Goal: Transaction & Acquisition: Purchase product/service

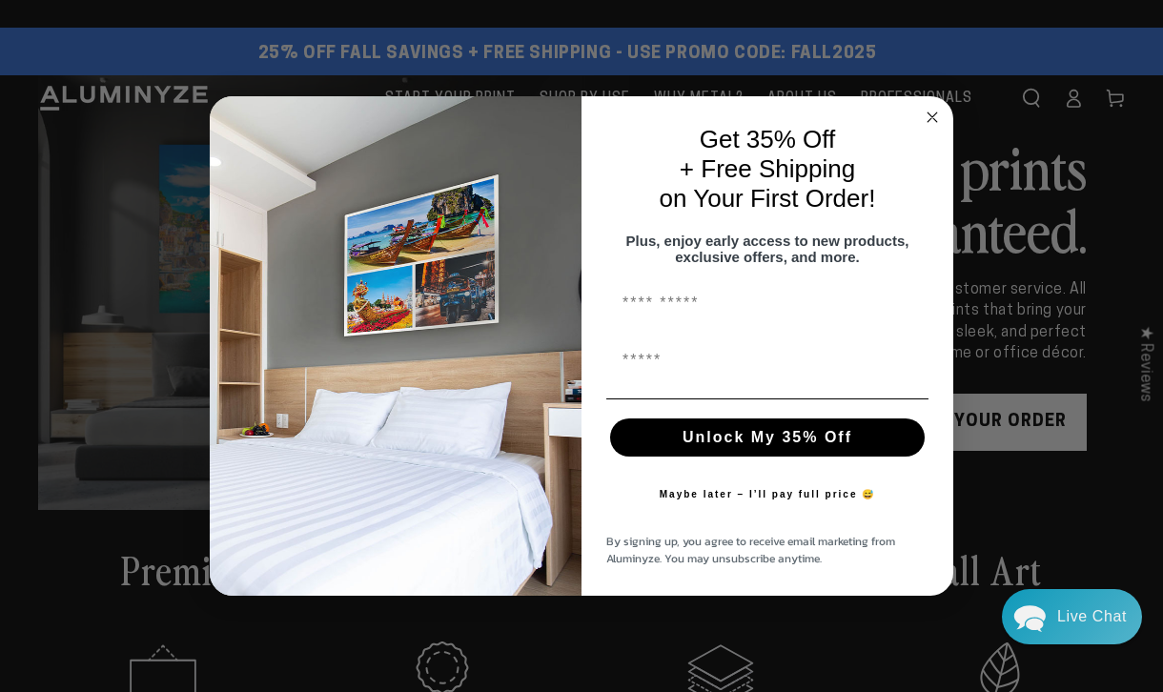
click at [929, 107] on circle "Close dialog" at bounding box center [933, 118] width 22 height 22
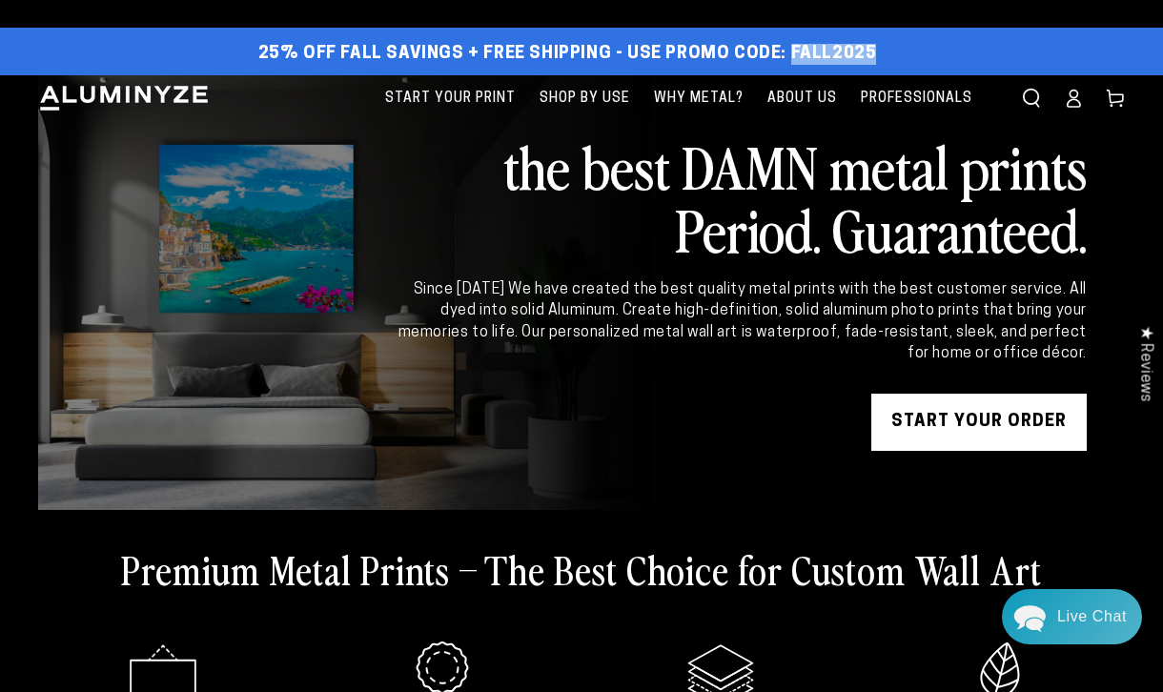
drag, startPoint x: 871, startPoint y: 48, endPoint x: 788, endPoint y: 51, distance: 83.0
click at [788, 51] on div "25% off FALL Savings + Free Shipping - Use Promo Code: FALL2025 25% OFF - Code:…" at bounding box center [567, 54] width 1058 height 34
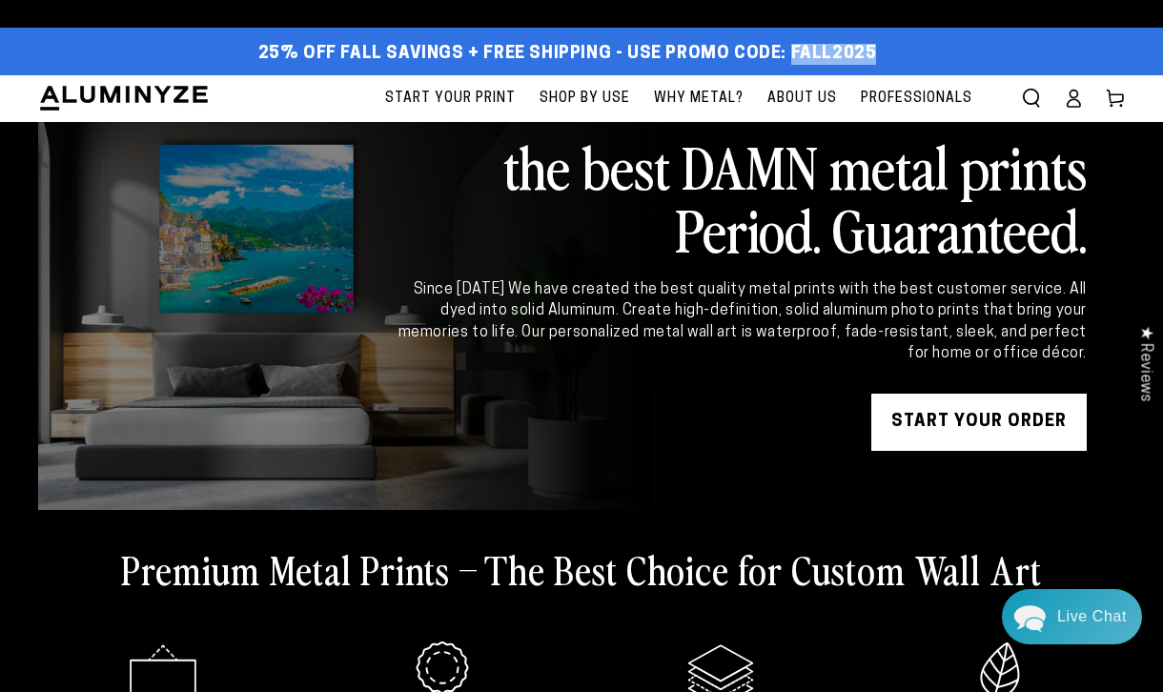
copy span "FALL2025"
click at [698, 100] on span "Why Metal?" at bounding box center [699, 99] width 90 height 24
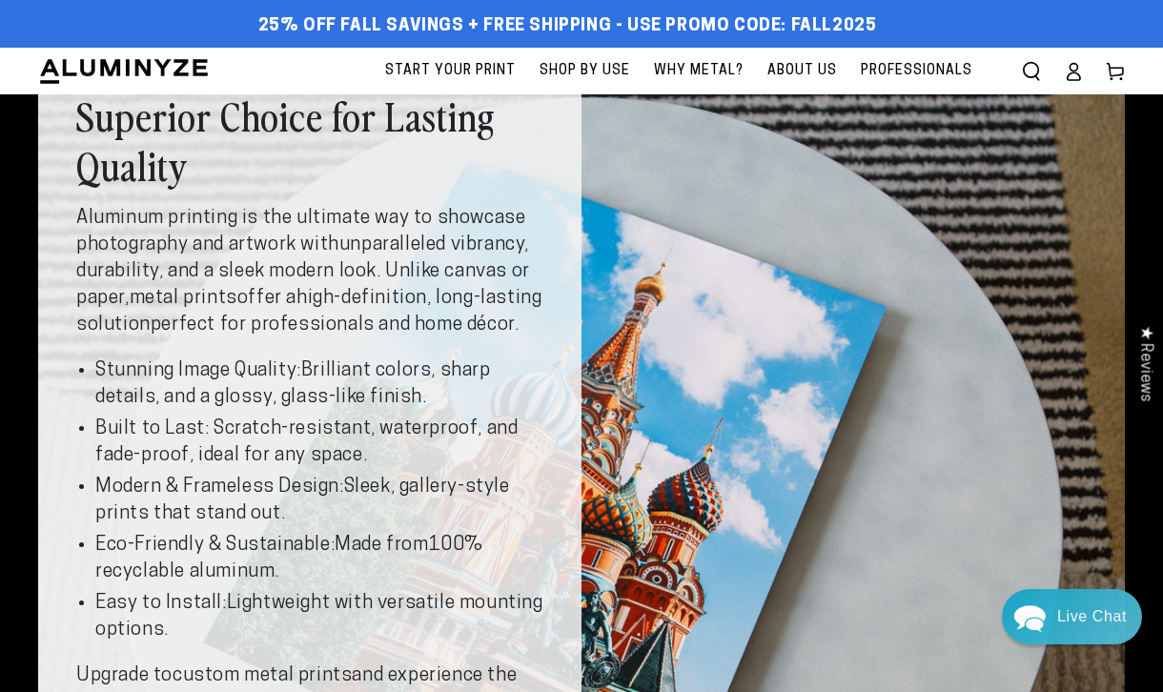
click at [471, 74] on span "Start Your Print" at bounding box center [450, 71] width 131 height 24
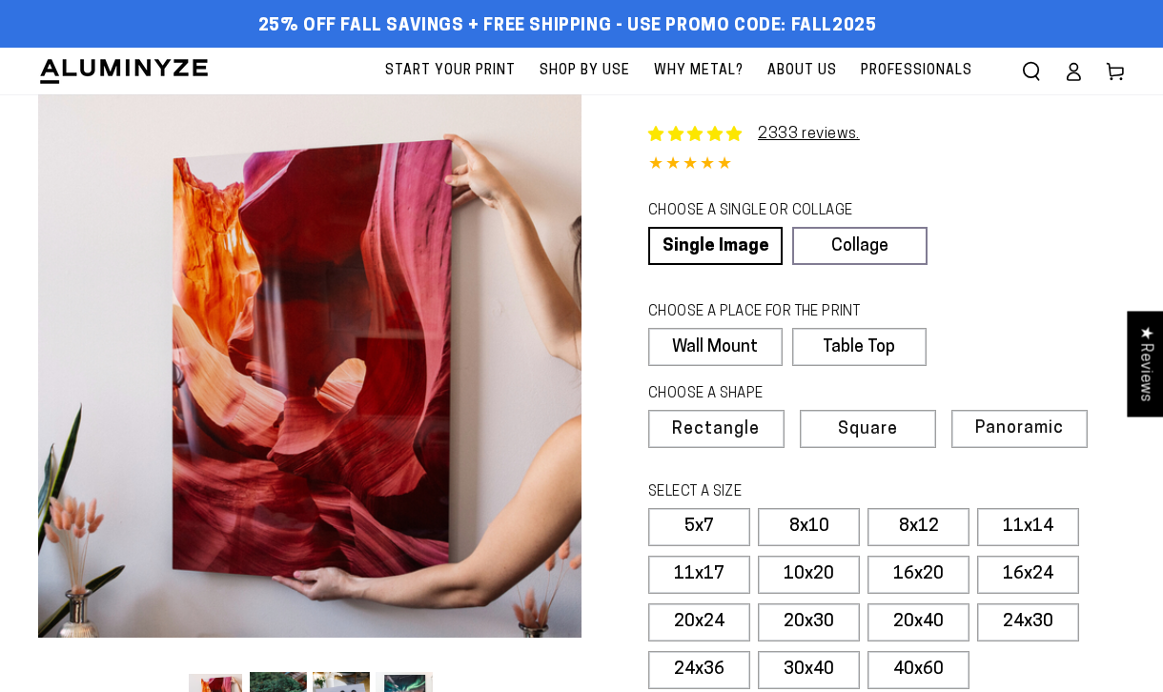
select select "**********"
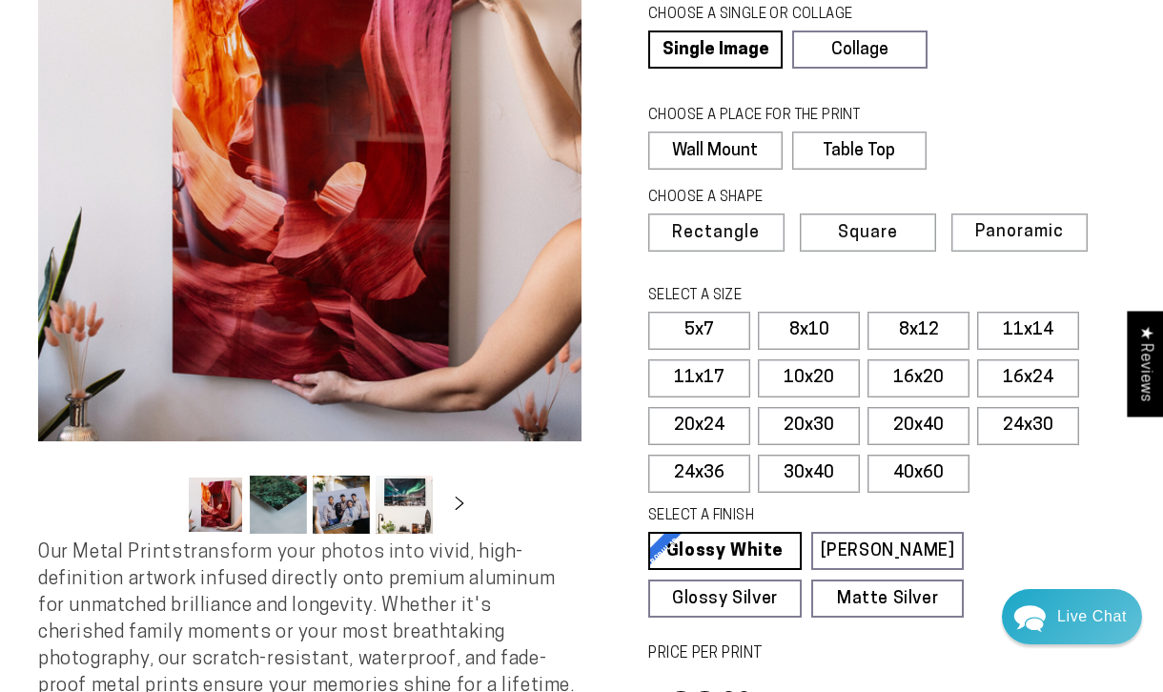
scroll to position [197, 0]
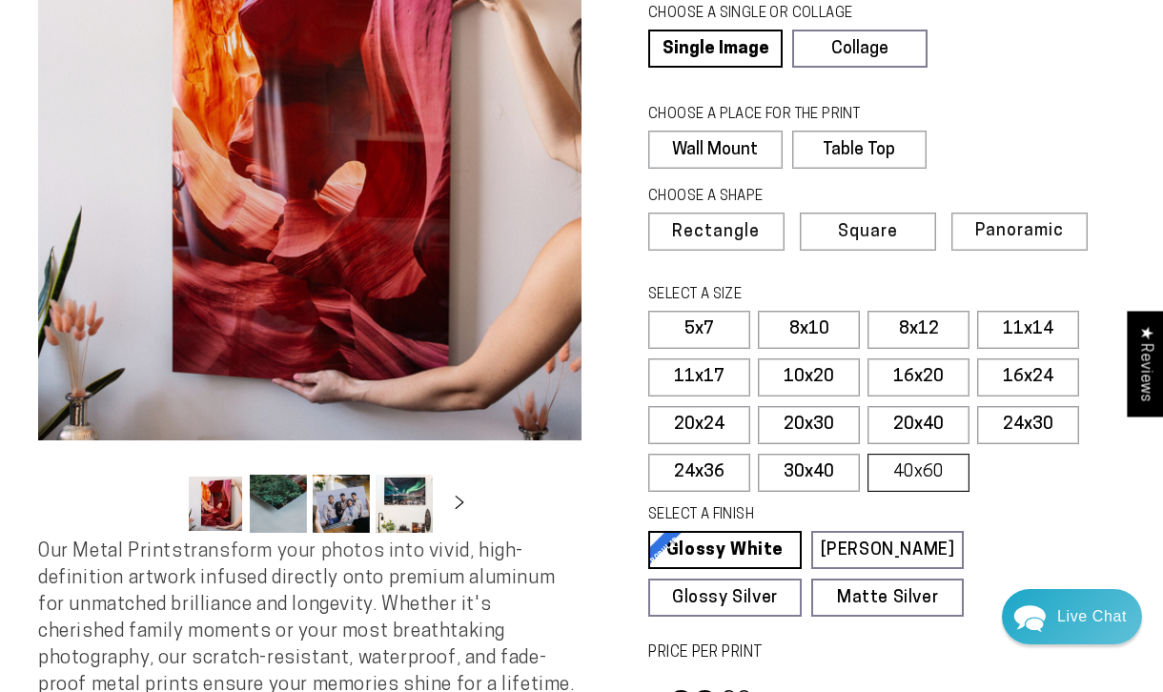
click at [910, 469] on label "40x60" at bounding box center [919, 473] width 102 height 38
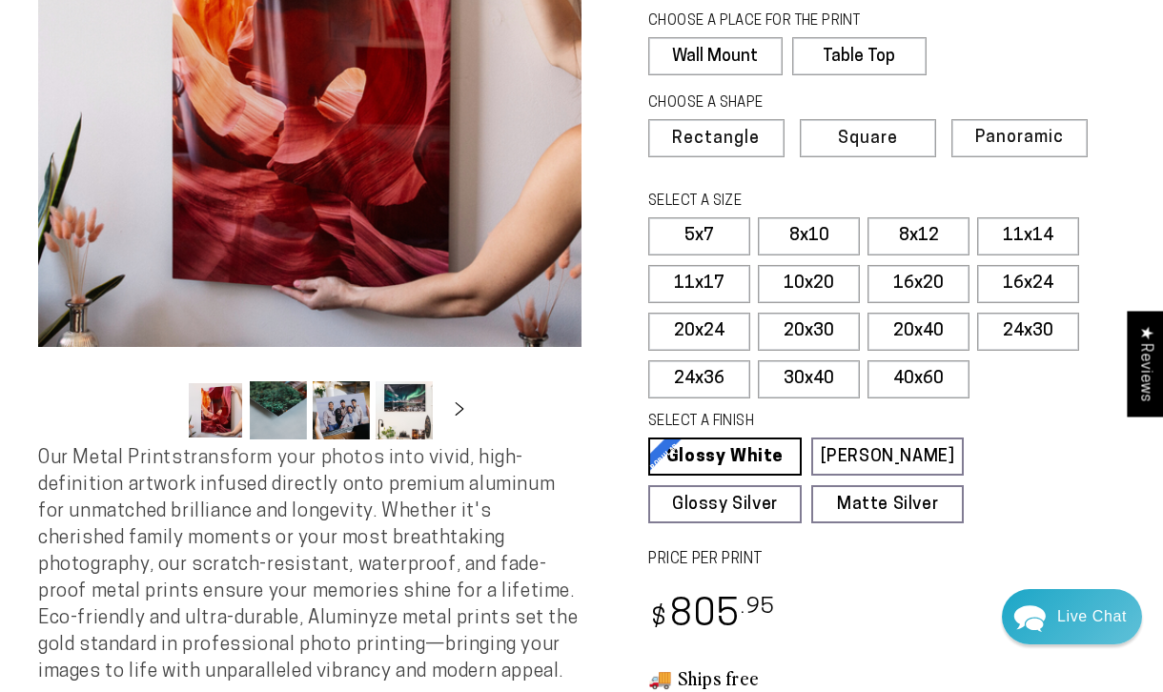
scroll to position [382, 0]
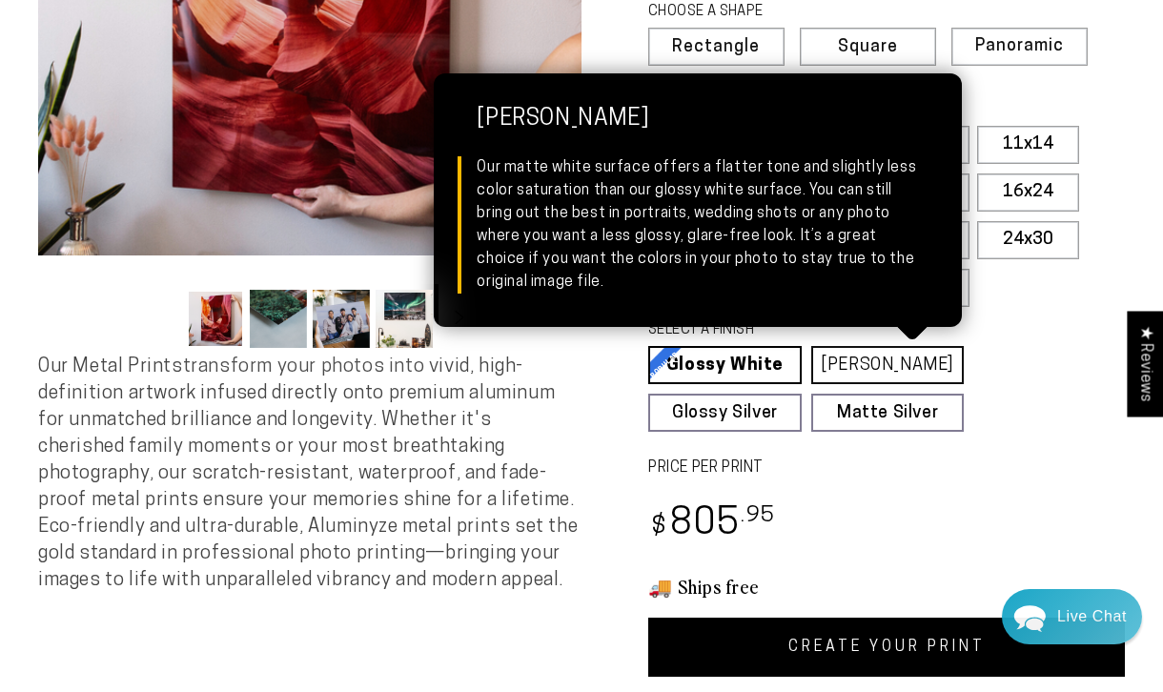
click at [885, 370] on link "Matte White Matte White Our matte white surface offers a flatter tone and sligh…" at bounding box center [888, 365] width 154 height 38
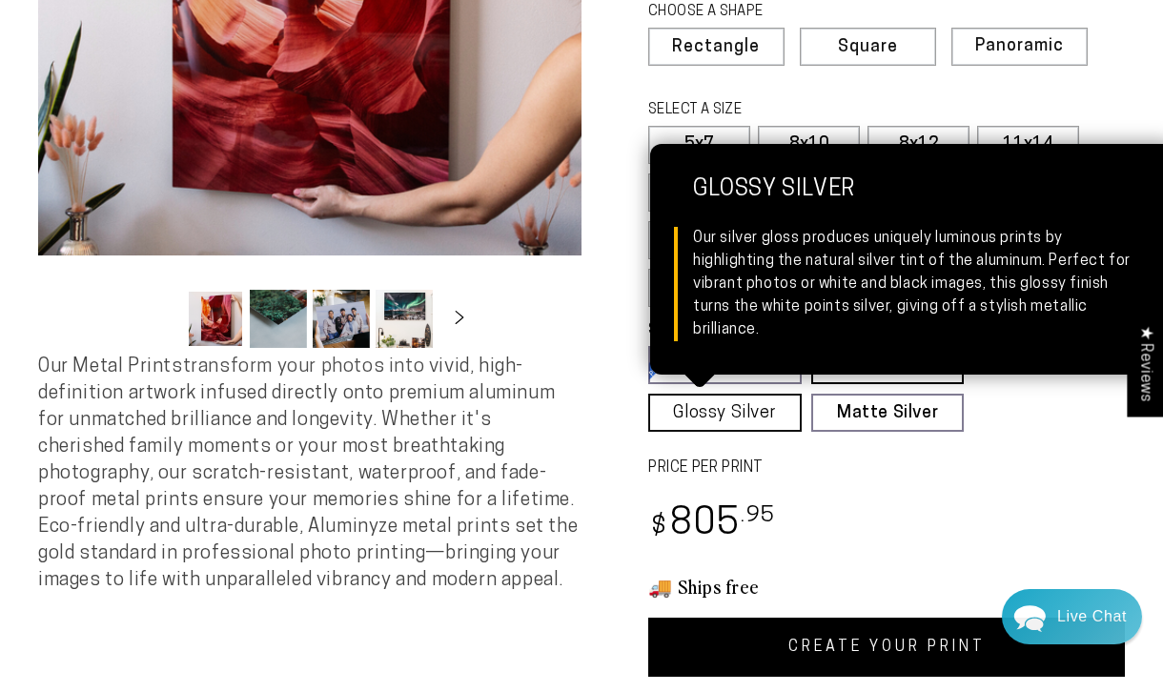
click at [756, 408] on link "Glossy Silver Glossy Silver Our silver gloss produces uniquely luminous prints …" at bounding box center [725, 413] width 154 height 38
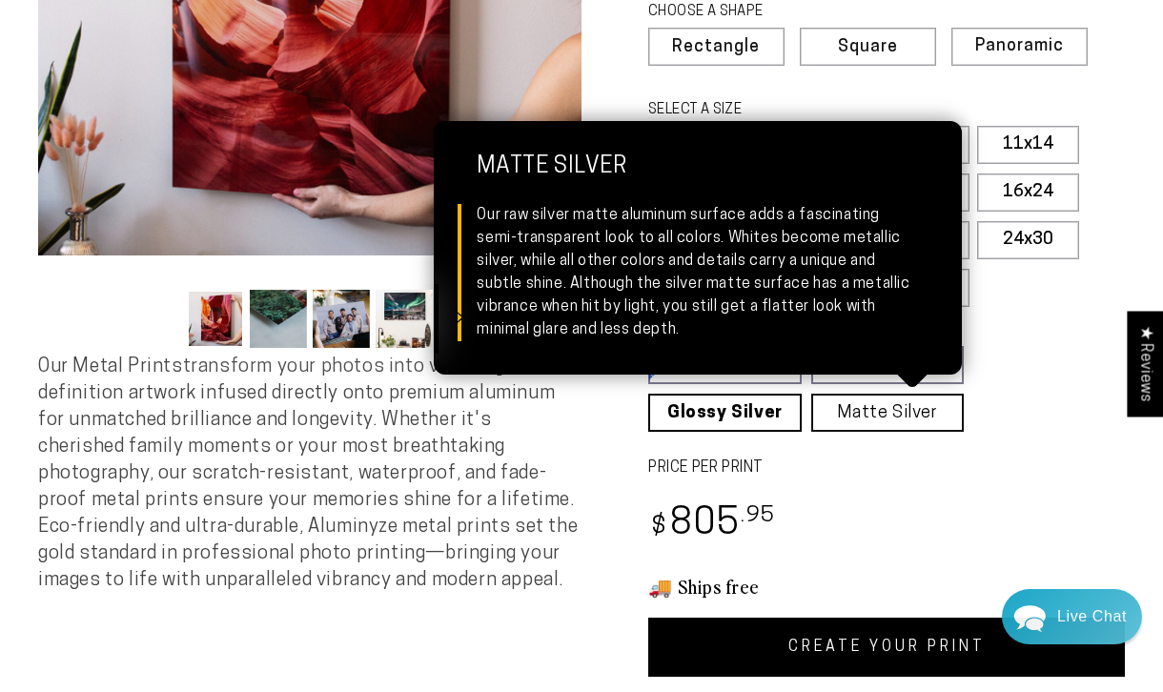
click at [857, 416] on link "Matte Silver Matte Silver Our raw silver matte aluminum surface adds a fascinat…" at bounding box center [888, 413] width 154 height 38
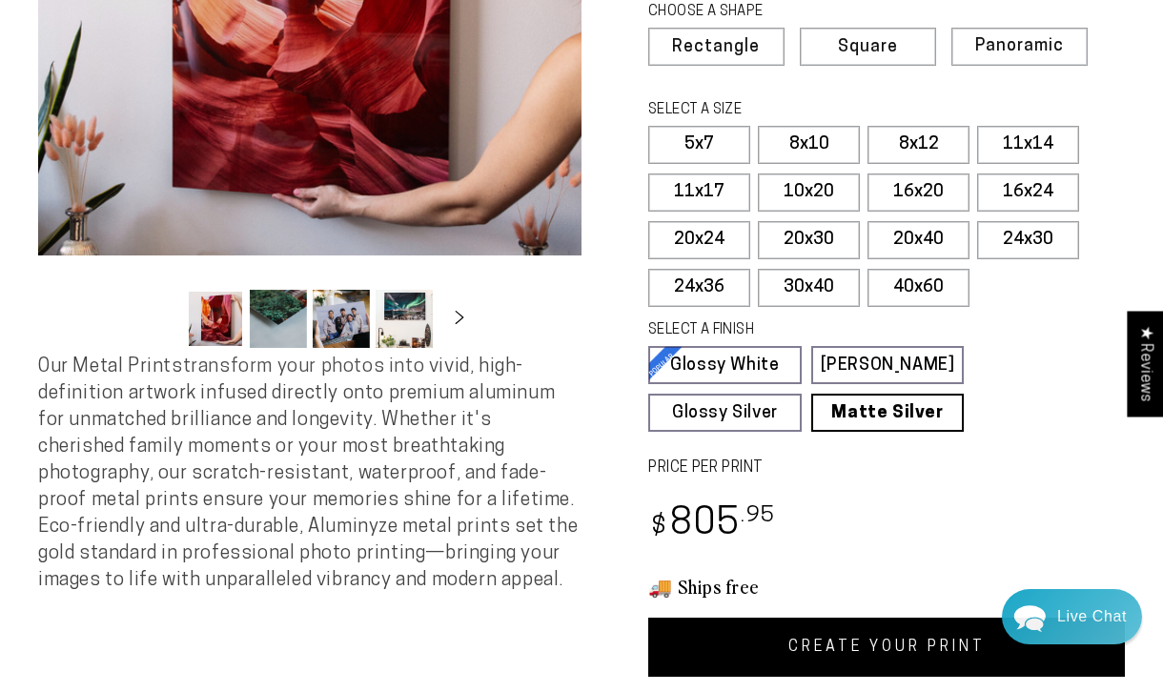
click at [956, 492] on div "2333 reviews. Single Product 4.85 / 5.0 (2266) 2266 total reviews CHOOSE A SING…" at bounding box center [853, 194] width 543 height 965
click at [861, 642] on link "CREATE YOUR PRINT" at bounding box center [886, 647] width 477 height 59
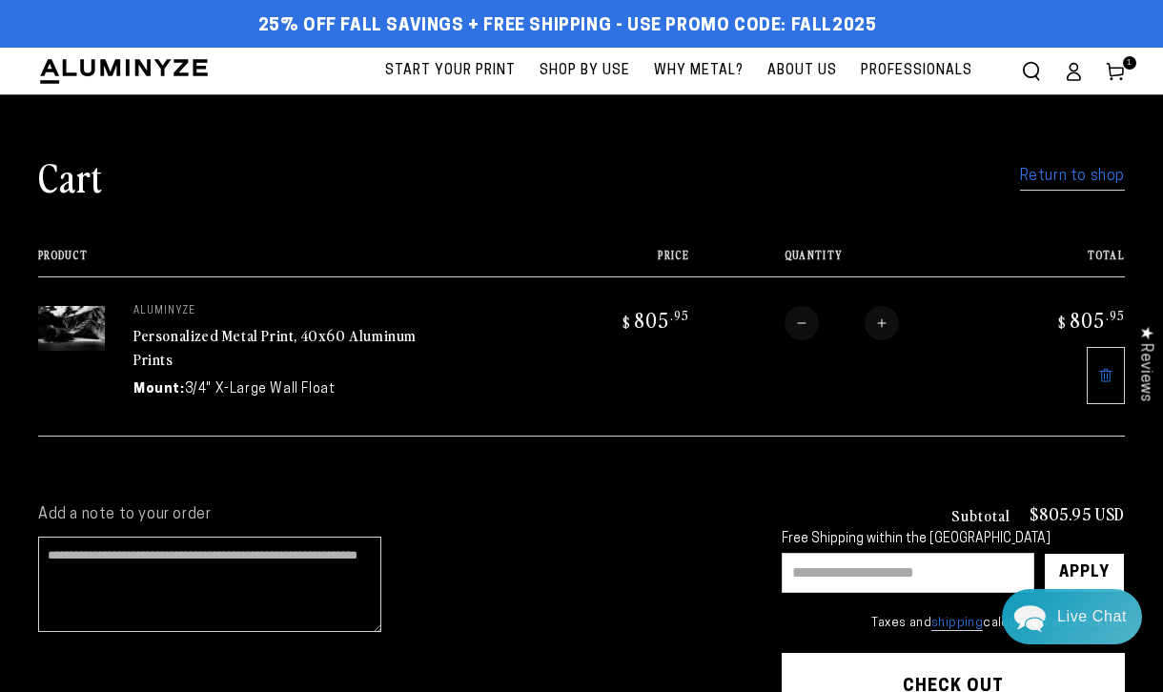
click at [884, 571] on input "text" at bounding box center [908, 573] width 253 height 40
paste input "********"
type input "********"
click at [1074, 571] on div "Apply" at bounding box center [1084, 573] width 51 height 38
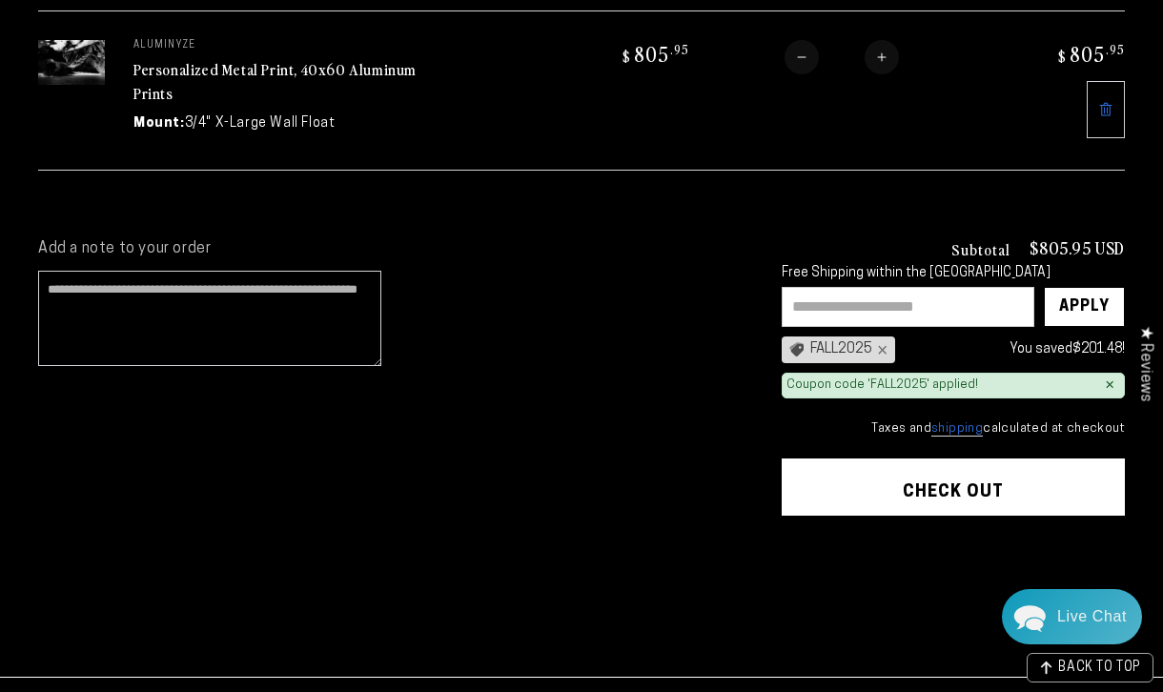
scroll to position [281, 0]
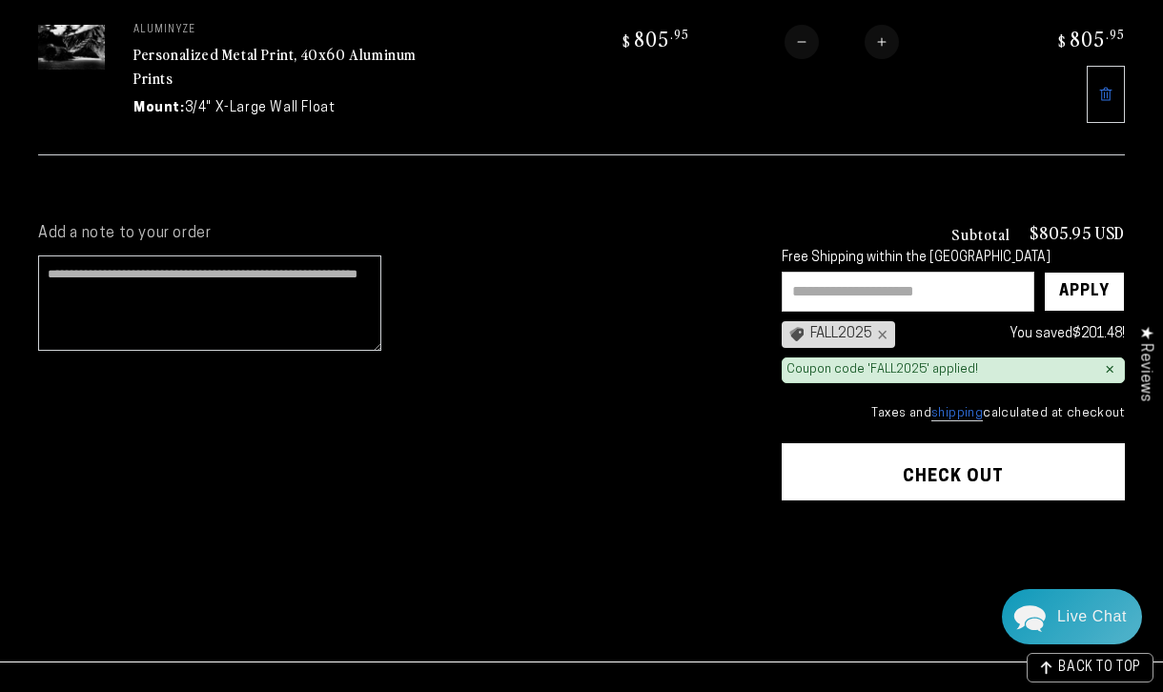
click at [949, 478] on button "Check out" at bounding box center [953, 471] width 343 height 57
